Goal: Task Accomplishment & Management: Use online tool/utility

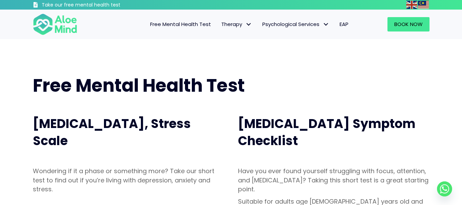
click at [198, 26] on span "Free Mental Health Test" at bounding box center [180, 24] width 61 height 7
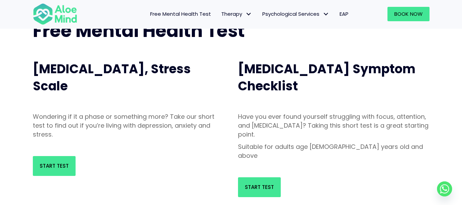
scroll to position [53, 0]
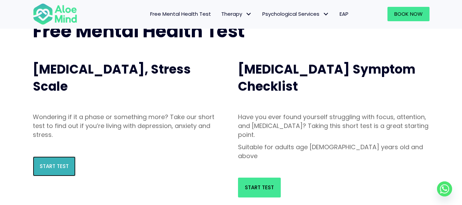
click at [71, 166] on link "Start Test" at bounding box center [54, 166] width 43 height 20
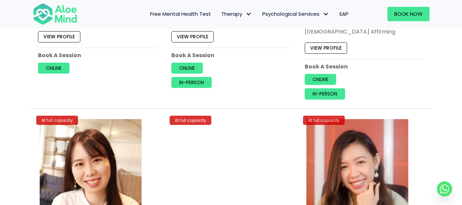
scroll to position [2563, 0]
